Goal: Find specific page/section

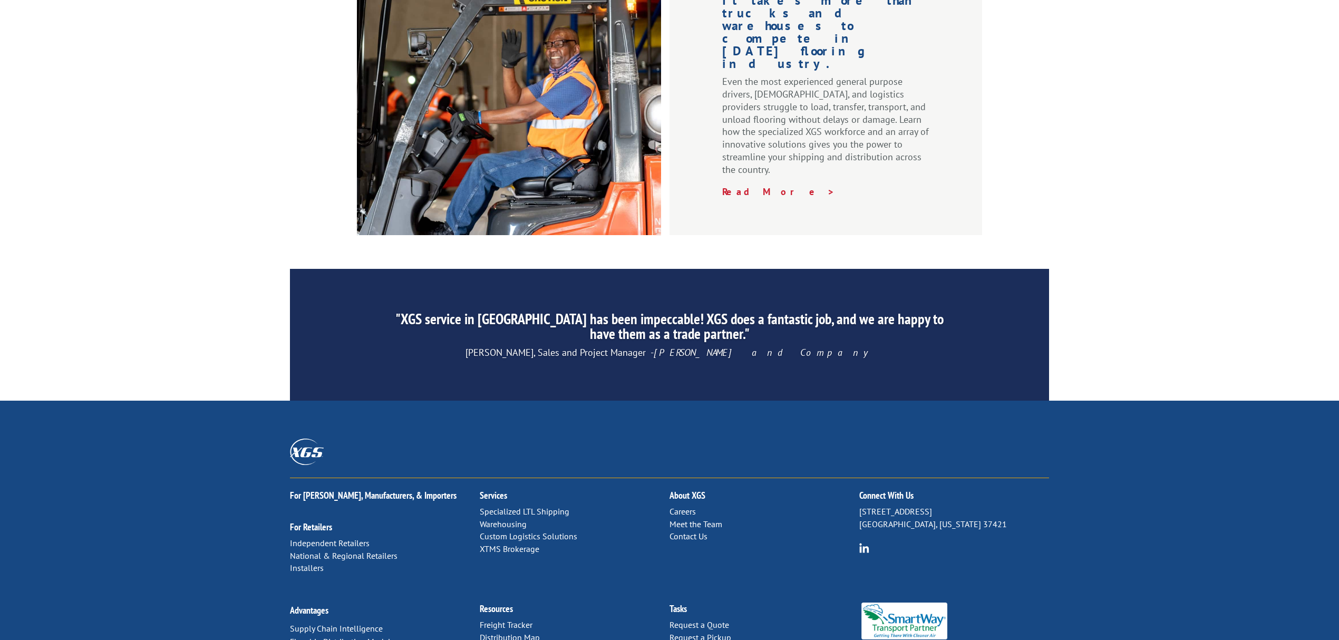
scroll to position [1447, 0]
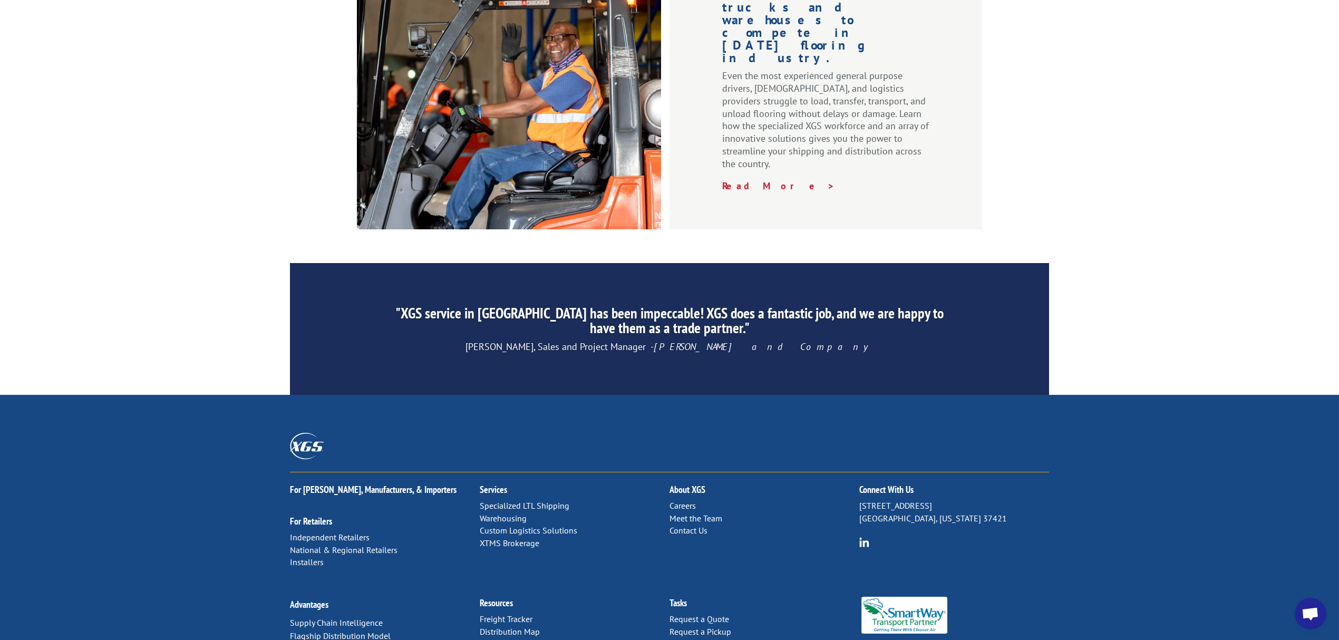
click at [507, 639] on link "Forms & Documents" at bounding box center [517, 644] width 74 height 11
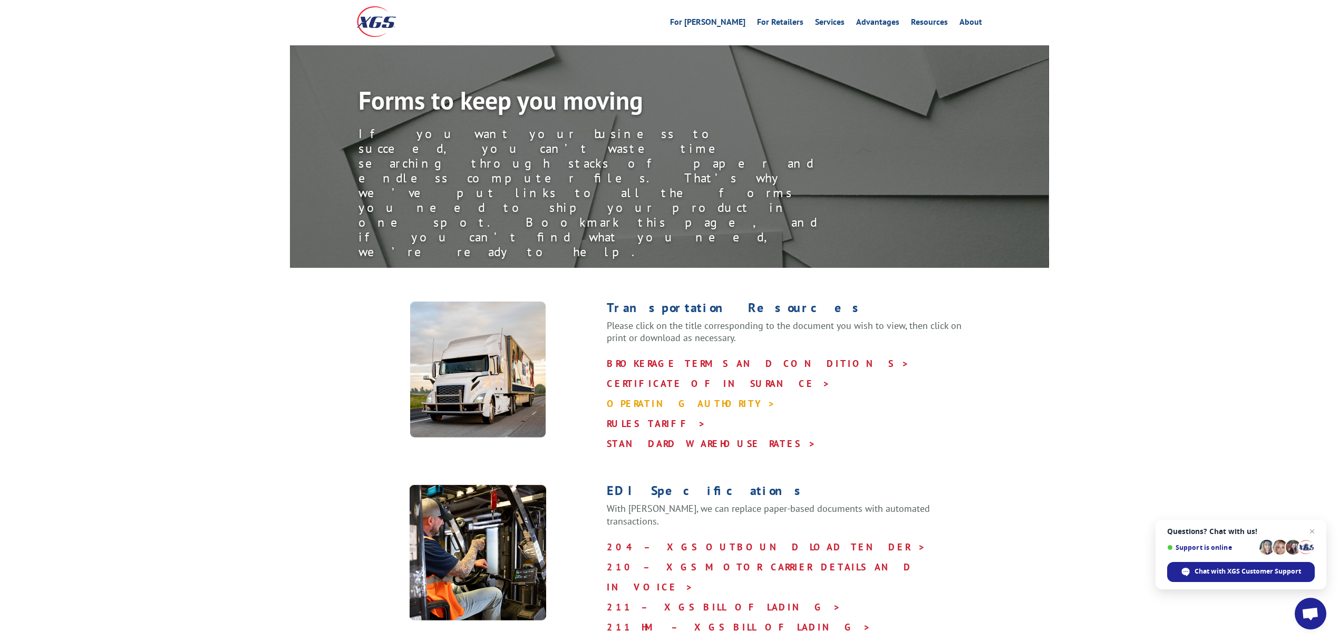
scroll to position [70, 0]
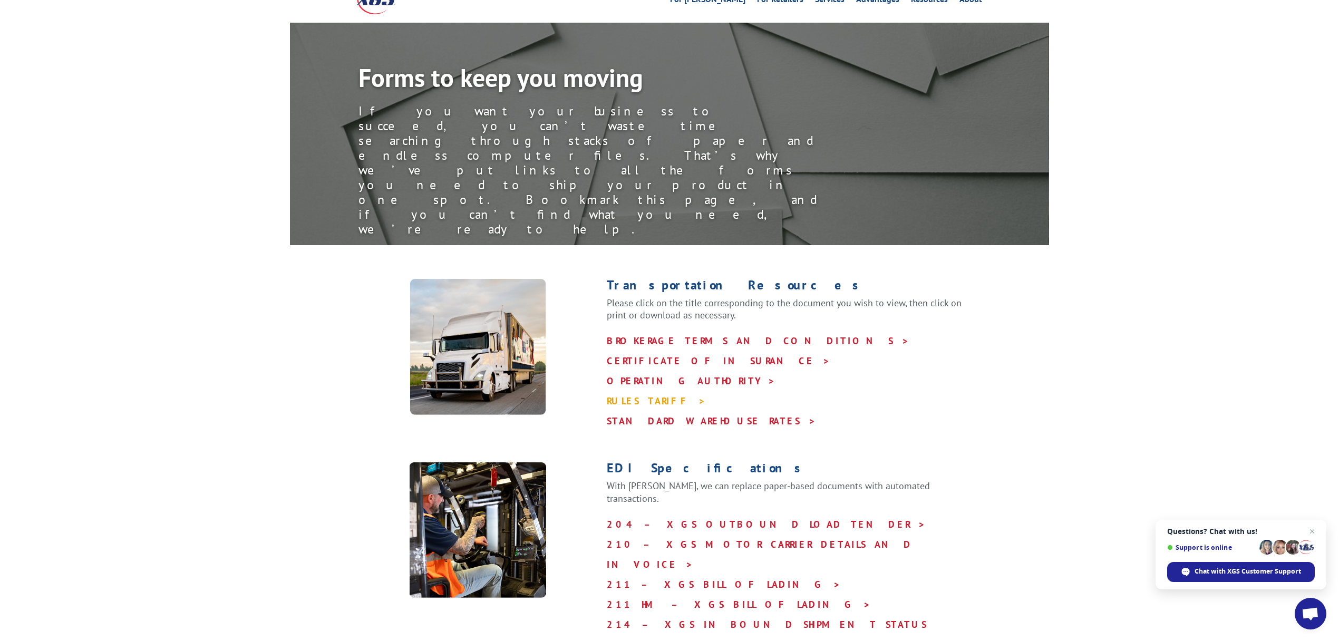
click at [633, 395] on link "RULES TARIFF >" at bounding box center [656, 401] width 99 height 12
